Goal: Task Accomplishment & Management: Use online tool/utility

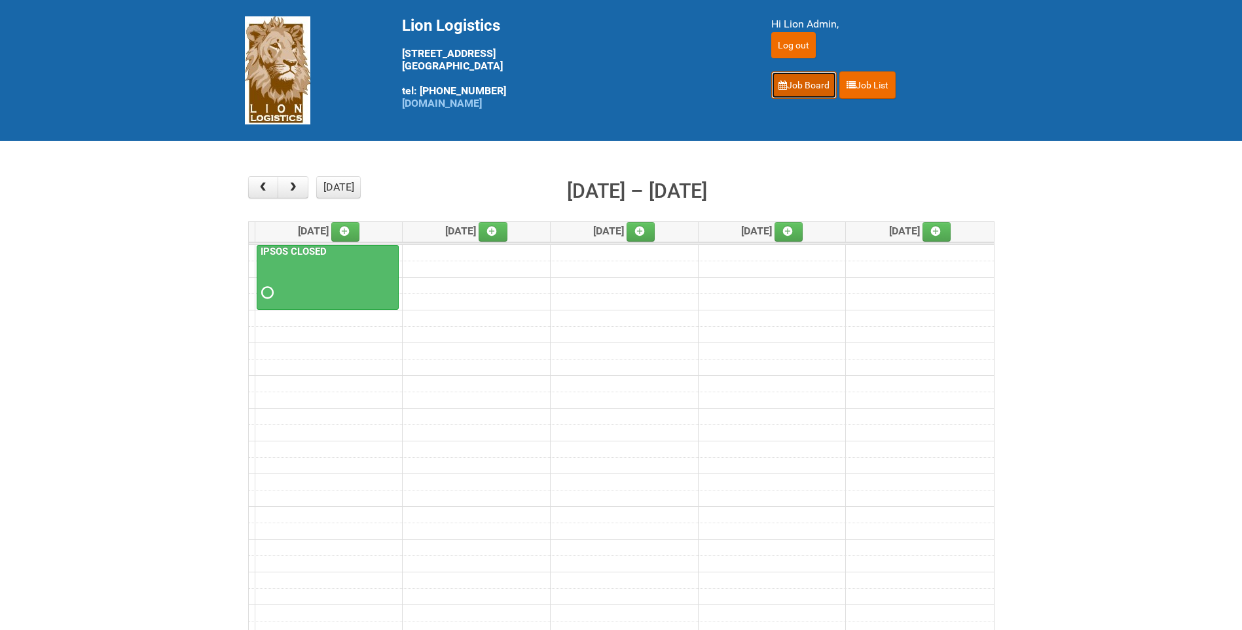
click at [776, 79] on link "Job Board" at bounding box center [803, 85] width 65 height 28
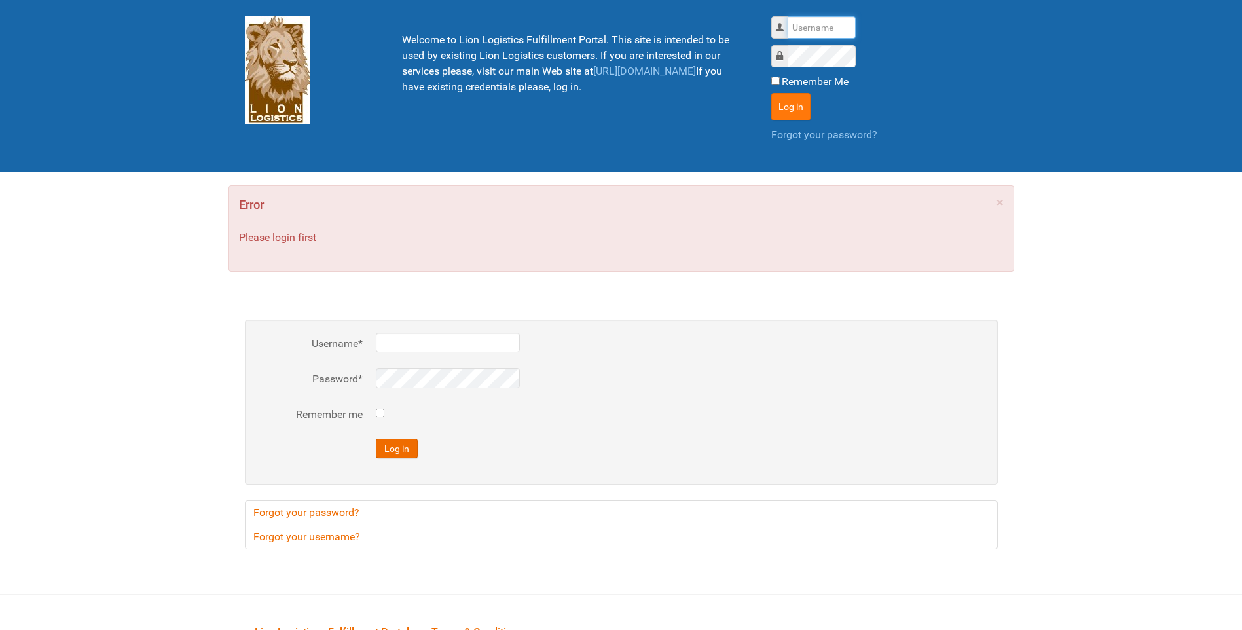
type input "lion"
click at [783, 114] on button "Log in" at bounding box center [790, 107] width 39 height 28
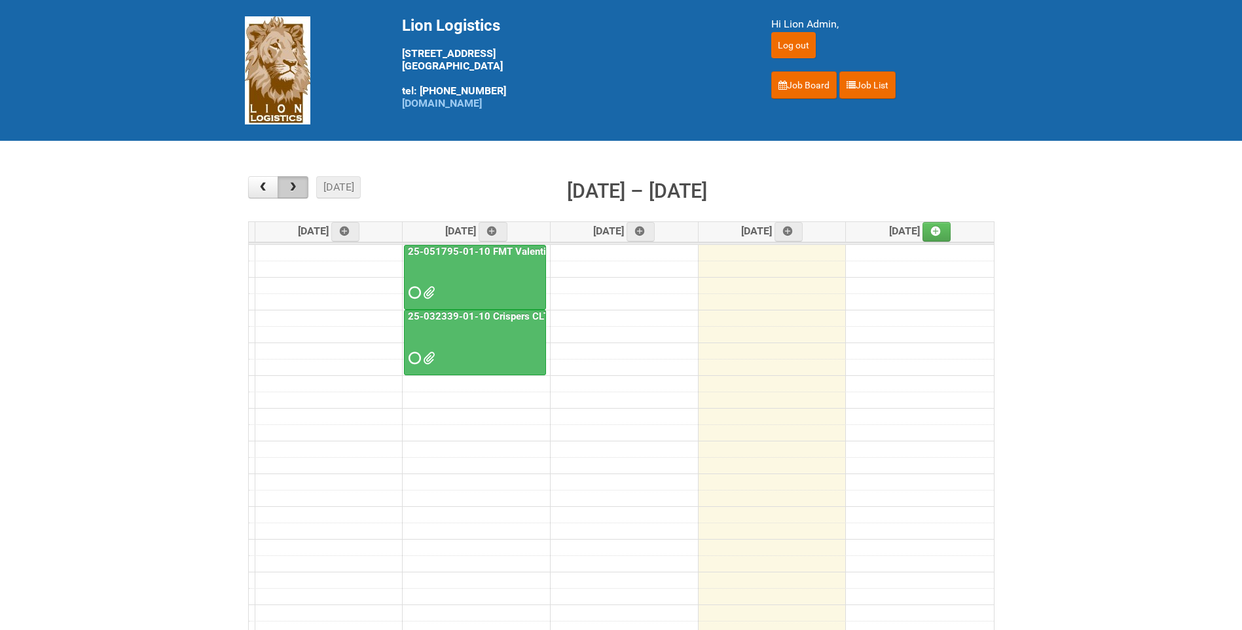
click at [298, 185] on span "button" at bounding box center [293, 187] width 12 height 10
